Goal: Information Seeking & Learning: Stay updated

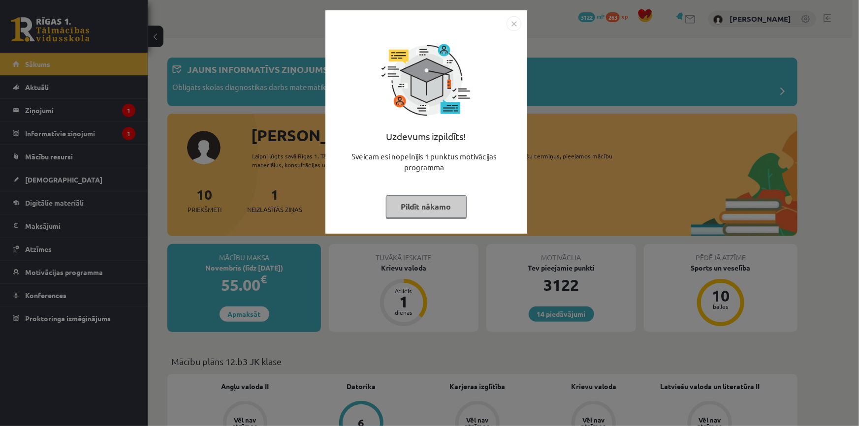
click at [430, 209] on button "Pildīt nākamo" at bounding box center [426, 206] width 81 height 23
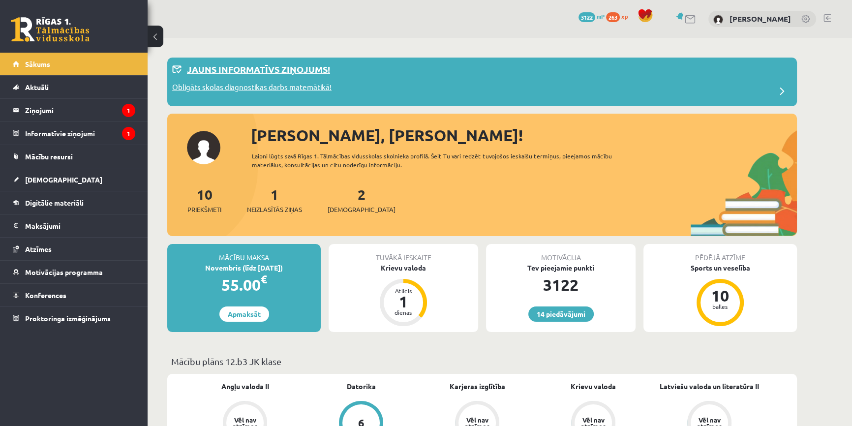
click at [266, 87] on p "Obligāts skolas diagnostikas darbs matemātikā!" at bounding box center [251, 89] width 159 height 14
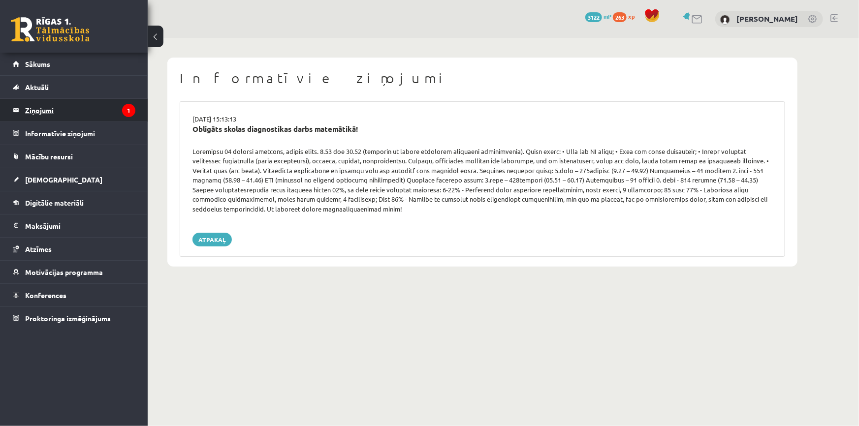
click at [81, 120] on legend "Ziņojumi 1" at bounding box center [80, 110] width 110 height 23
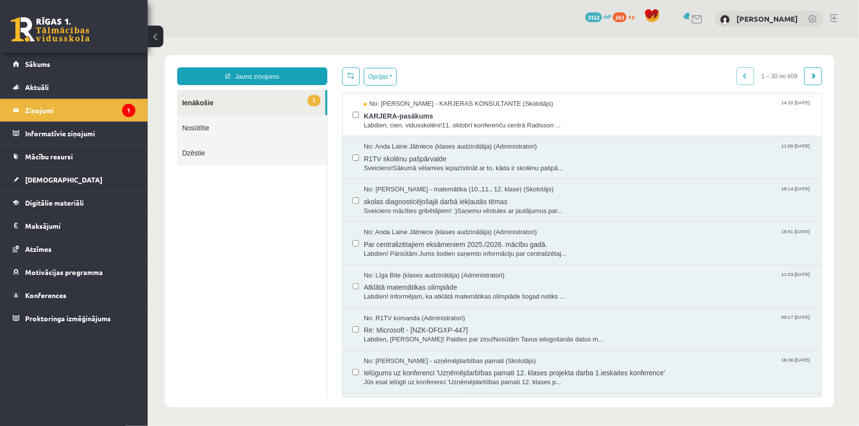
click at [48, 38] on link at bounding box center [50, 29] width 79 height 25
